Goal: Task Accomplishment & Management: Use online tool/utility

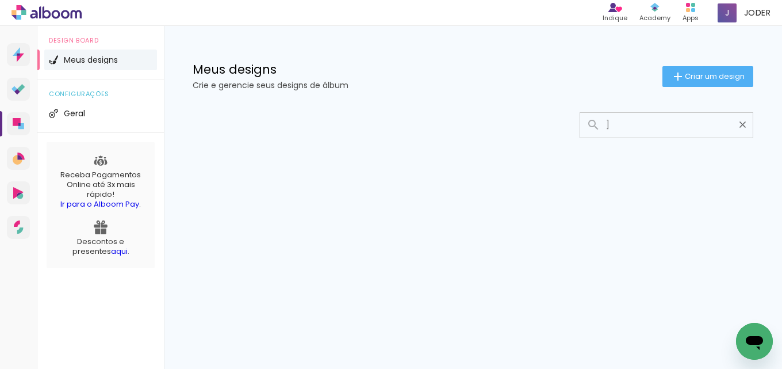
click at [14, 286] on div "Prosite Website + Landing pages Proof Sistema de seleção e venda de fotos Desig…" at bounding box center [18, 210] width 37 height 369
click at [17, 118] on icon at bounding box center [17, 122] width 8 height 8
click at [13, 121] on icon at bounding box center [17, 122] width 8 height 8
click at [60, 15] on icon at bounding box center [56, 14] width 9 height 9
click at [627, 126] on input "]" at bounding box center [673, 125] width 144 height 24
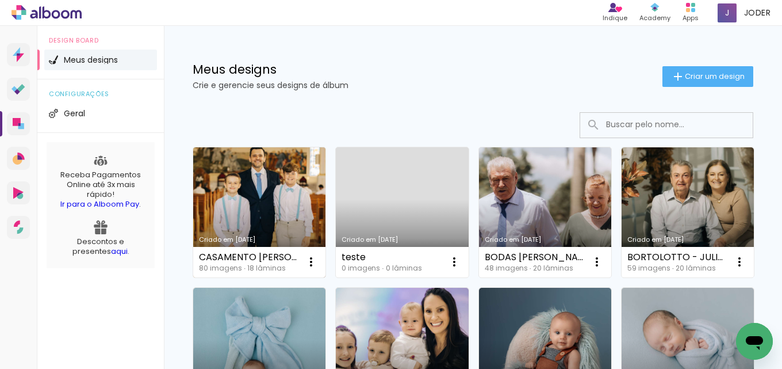
click at [282, 193] on link "Criado em [DATE]" at bounding box center [259, 212] width 132 height 130
